Goal: Navigation & Orientation: Find specific page/section

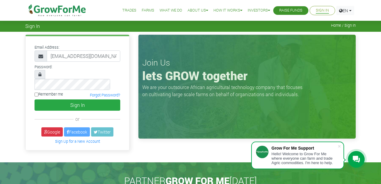
click at [40, 74] on icon at bounding box center [39, 74] width 3 height 5
click at [37, 93] on input "Remember me" at bounding box center [36, 95] width 4 height 4
checkbox input "true"
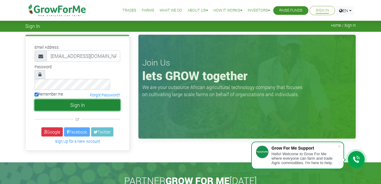
click at [80, 100] on button "Sign In" at bounding box center [77, 105] width 86 height 11
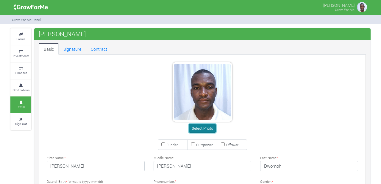
click at [205, 129] on button "Select Photo" at bounding box center [202, 128] width 26 height 9
type input "54 214 7484"
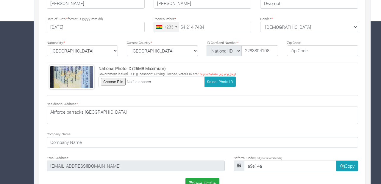
scroll to position [178, 0]
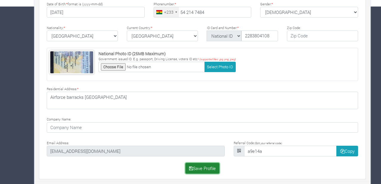
click at [202, 168] on button "Save Profile" at bounding box center [202, 168] width 34 height 11
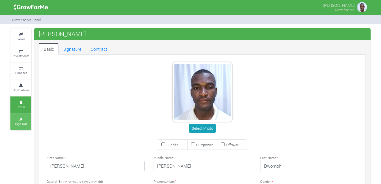
click at [15, 116] on link "Sign Out" at bounding box center [20, 122] width 21 height 16
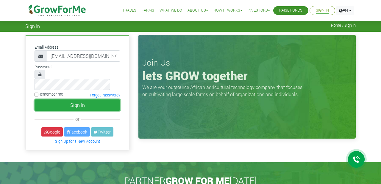
click at [72, 100] on button "Sign In" at bounding box center [77, 105] width 86 height 11
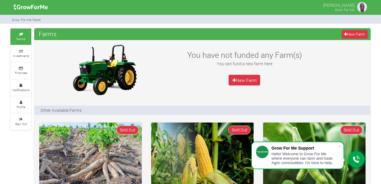
click at [361, 7] on img at bounding box center [362, 7] width 12 height 12
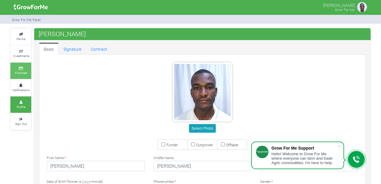
type input "54 214 7484"
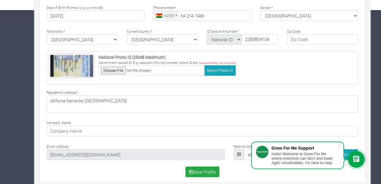
scroll to position [178, 0]
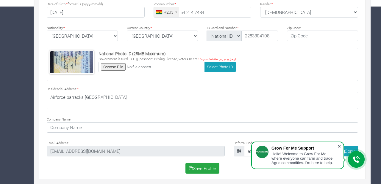
click at [339, 147] on span at bounding box center [339, 147] width 6 height 6
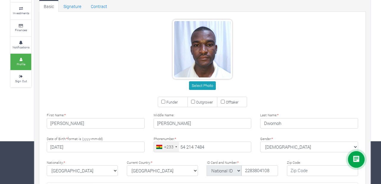
scroll to position [0, 0]
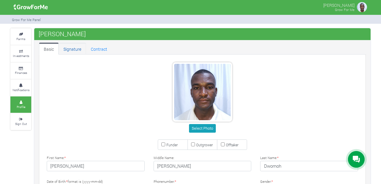
click at [67, 50] on link "Signature" at bounding box center [72, 49] width 27 height 12
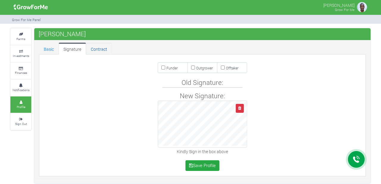
click at [97, 50] on link "Contract" at bounding box center [99, 49] width 26 height 12
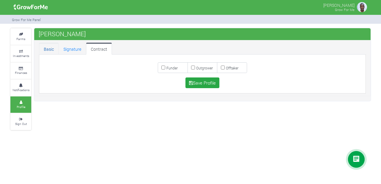
click at [50, 47] on link "Basic" at bounding box center [49, 49] width 20 height 12
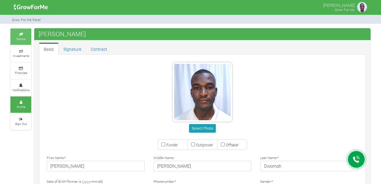
click at [15, 35] on icon at bounding box center [21, 34] width 18 height 3
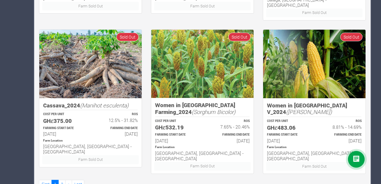
scroll to position [401, 0]
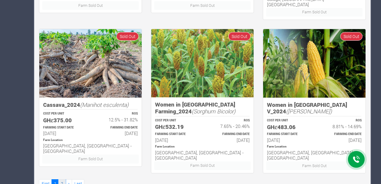
click at [62, 180] on link "2" at bounding box center [61, 184] width 7 height 9
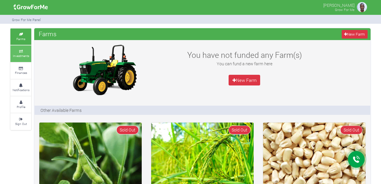
click at [19, 53] on icon at bounding box center [21, 51] width 18 height 3
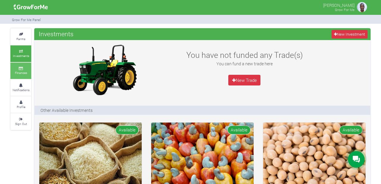
click at [26, 69] on icon at bounding box center [21, 68] width 18 height 3
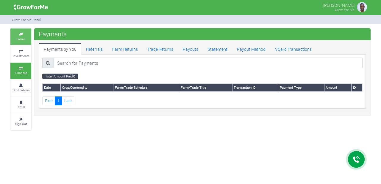
click at [25, 35] on icon at bounding box center [21, 34] width 18 height 3
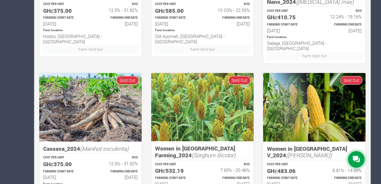
scroll to position [401, 0]
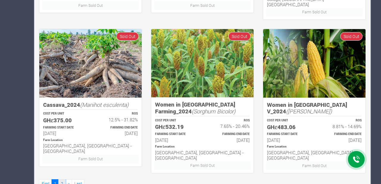
click at [62, 180] on link "2" at bounding box center [61, 184] width 7 height 9
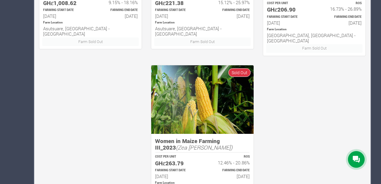
scroll to position [401, 0]
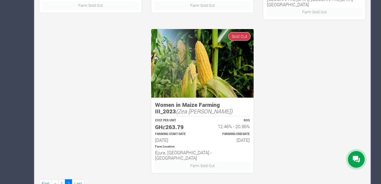
click at [176, 108] on icon "(Zea mays)" at bounding box center [204, 111] width 56 height 7
